Goal: Task Accomplishment & Management: Manage account settings

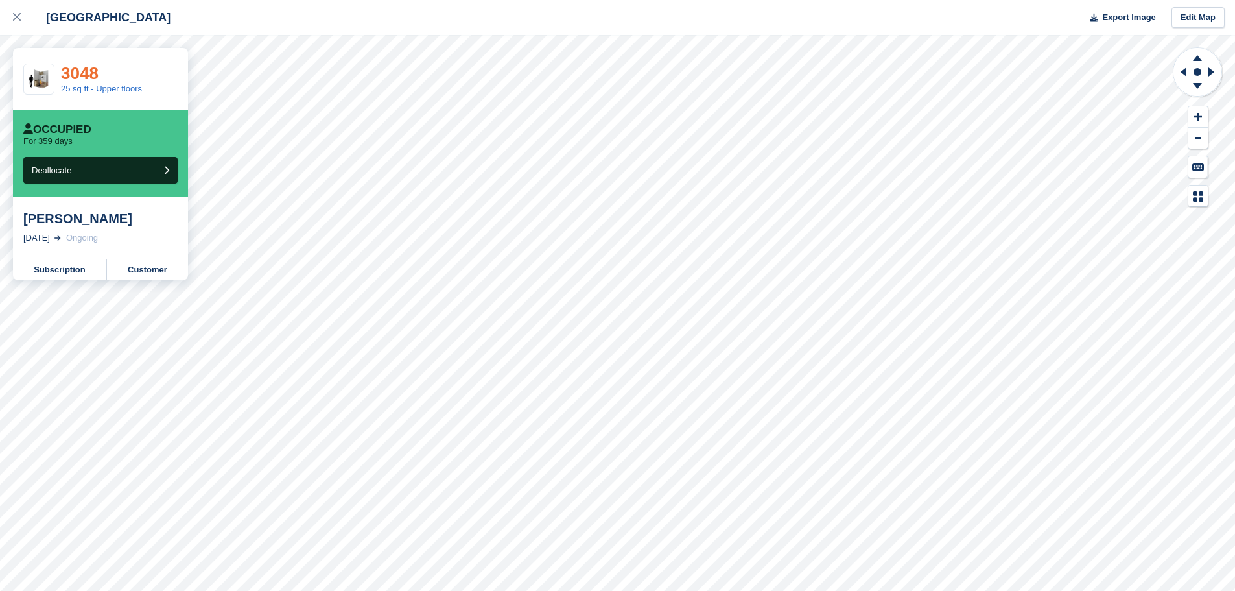
click at [75, 76] on link "3048" at bounding box center [80, 73] width 38 height 19
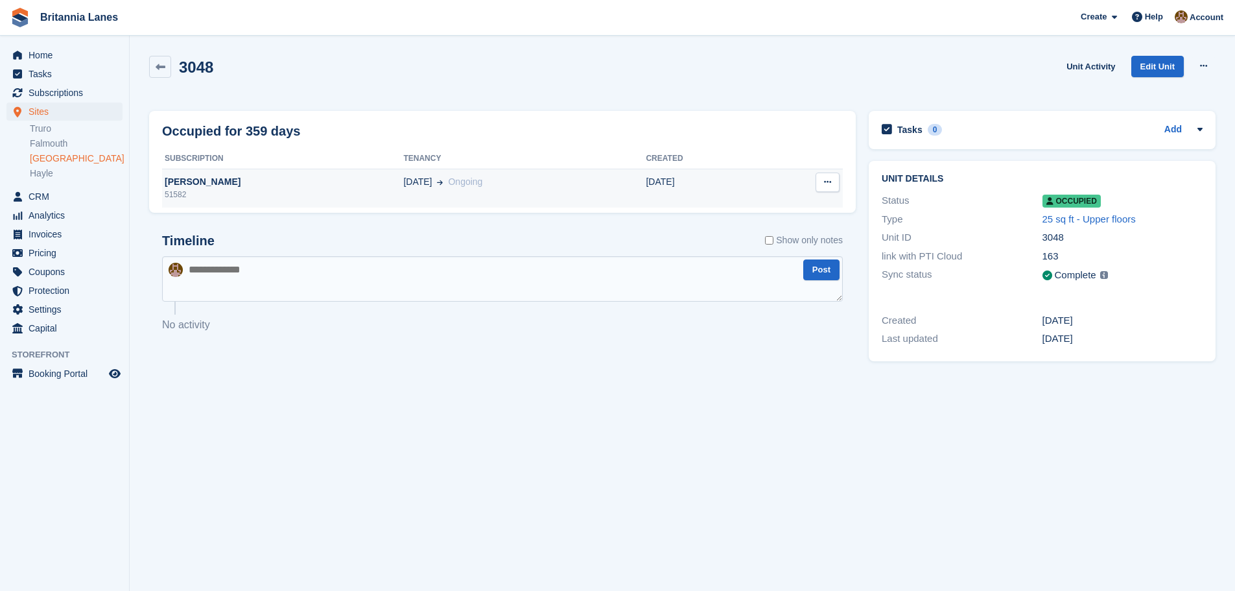
click at [248, 174] on td "[PERSON_NAME] 51582" at bounding box center [282, 188] width 241 height 39
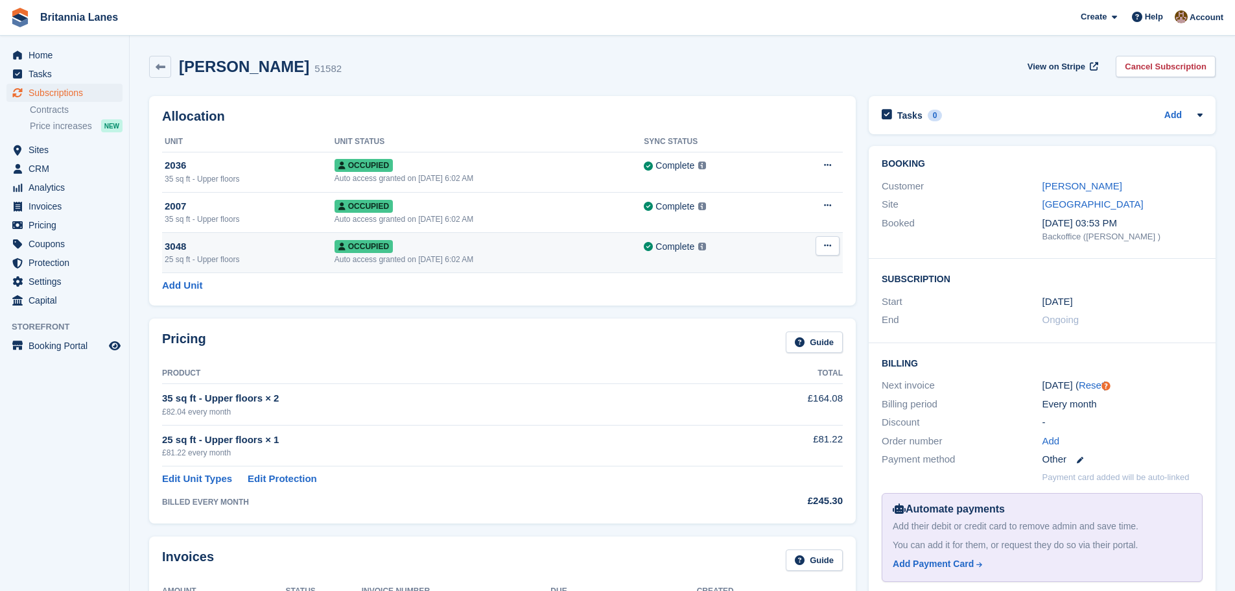
click at [532, 250] on div "Occupied" at bounding box center [490, 246] width 310 height 14
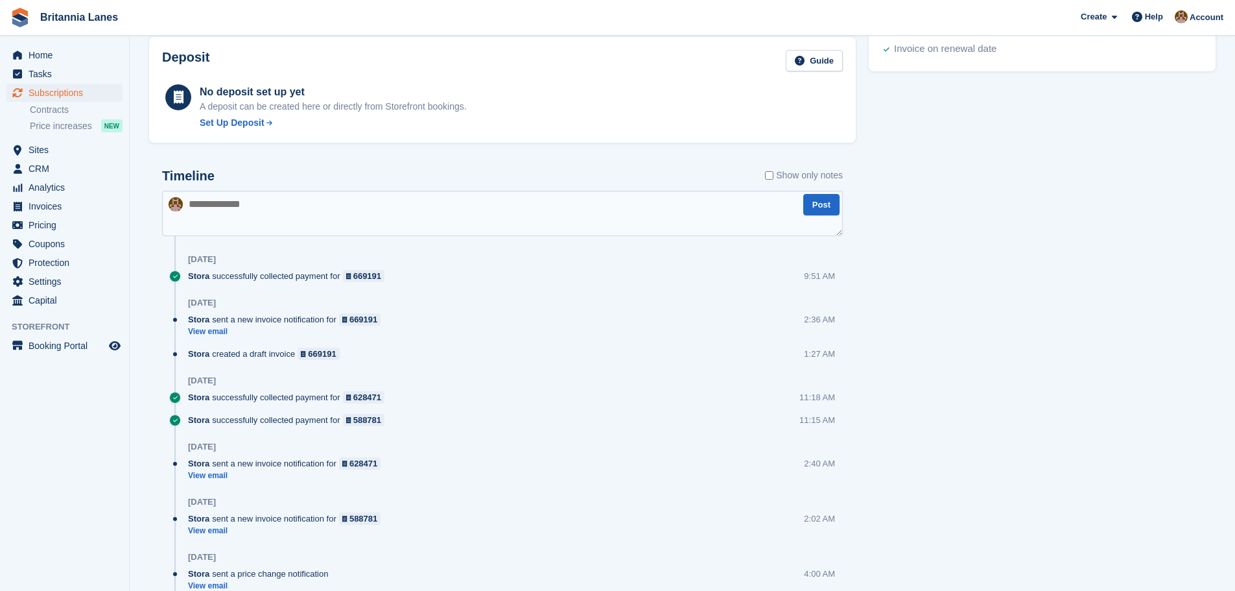
scroll to position [778, 0]
